Goal: Task Accomplishment & Management: Manage account settings

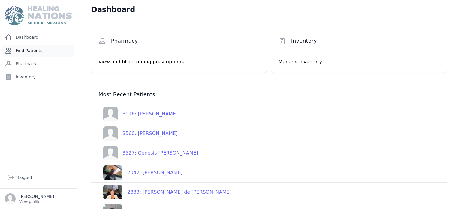
click at [34, 49] on link "Find Patients" at bounding box center [38, 50] width 72 height 12
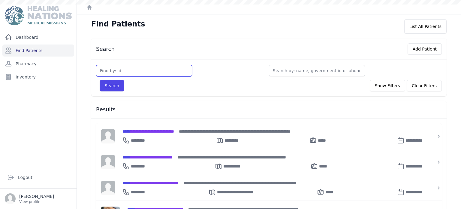
click at [111, 73] on input "text" at bounding box center [144, 70] width 96 height 11
type input "2498"
click at [100, 80] on button "Search" at bounding box center [112, 85] width 25 height 11
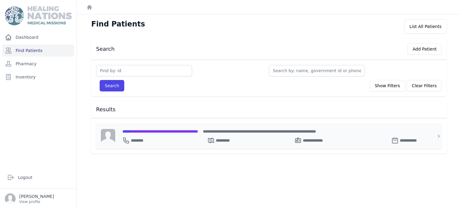
click at [177, 138] on div "**********" at bounding box center [272, 139] width 300 height 10
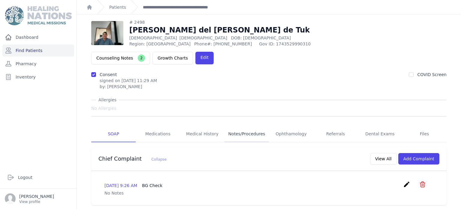
click at [248, 126] on link "Notes/Procedures" at bounding box center [247, 134] width 44 height 16
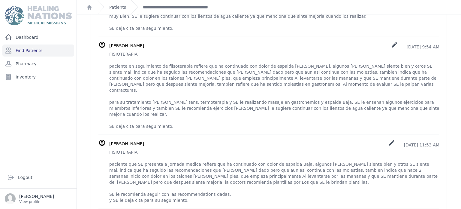
scroll to position [49, 0]
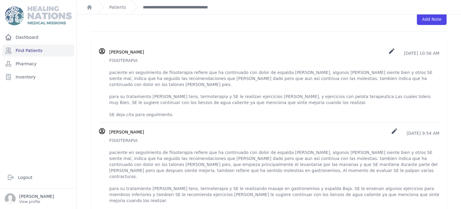
scroll to position [148, 0]
click at [248, 128] on div "[PERSON_NAME] create [DATE] 9:54 AM" at bounding box center [274, 172] width 330 height 88
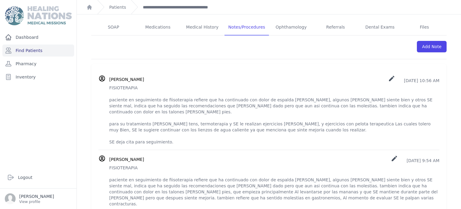
scroll to position [121, 0]
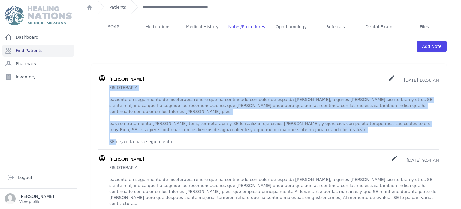
drag, startPoint x: 110, startPoint y: 69, endPoint x: 170, endPoint y: 119, distance: 78.1
click at [170, 119] on p "FISIOTERAPIA paciente en seguimiento de fiisoterapia refiere que ha continuado …" at bounding box center [274, 114] width 330 height 60
copy p "FISIOTERAPIA paciente en seguimiento de fiisoterapia refiere que ha continuado …"
click at [334, 74] on div "Eenlee Mariana Martinez Méndez create 2025-Sep-02 10:56 AM" at bounding box center [274, 78] width 330 height 9
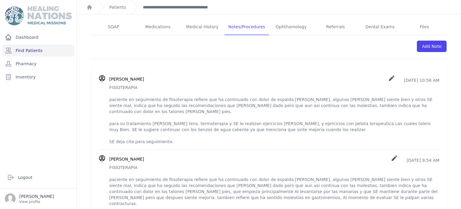
click at [388, 74] on icon "create" at bounding box center [391, 77] width 7 height 7
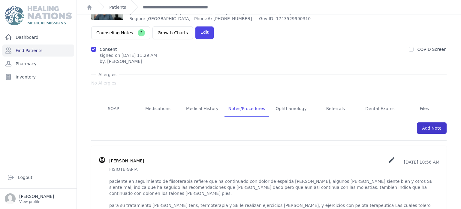
scroll to position [43, 0]
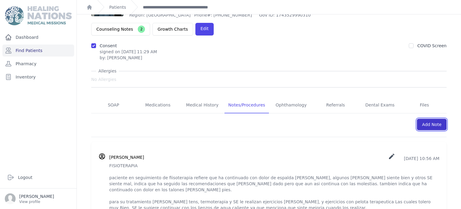
click at [431, 119] on link "Add Note" at bounding box center [432, 124] width 30 height 11
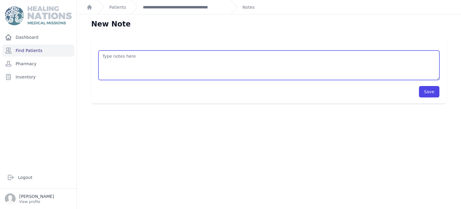
click at [315, 64] on textarea at bounding box center [268, 64] width 341 height 29
paste textarea "FISIOTERAPIA paciente en seguimiento de fiisoterapia refiere que ha continuado …"
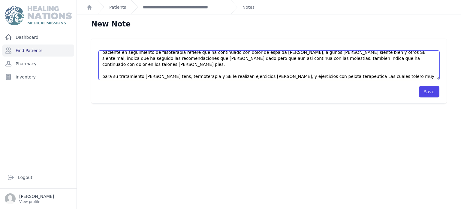
scroll to position [15, 0]
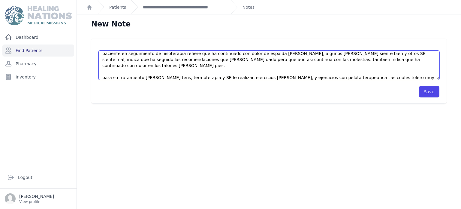
click at [402, 58] on textarea "FISIOTERAPIA paciente en seguimiento de fiisoterapia refiere que ha continuado …" at bounding box center [268, 64] width 341 height 29
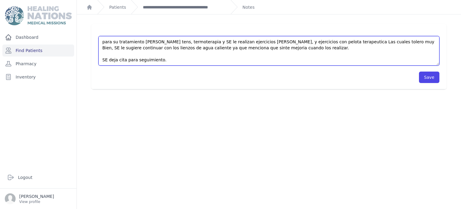
scroll to position [14, 0]
type textarea "FISIOTERAPIA paciente en seguimiento de fiisoterapia refiere que ha continuado …"
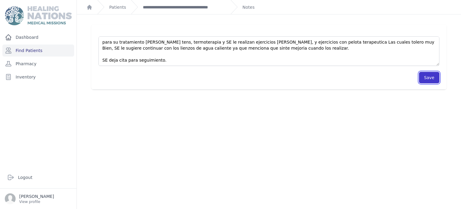
click at [427, 76] on button "Save" at bounding box center [429, 77] width 20 height 11
